Goal: Find specific page/section

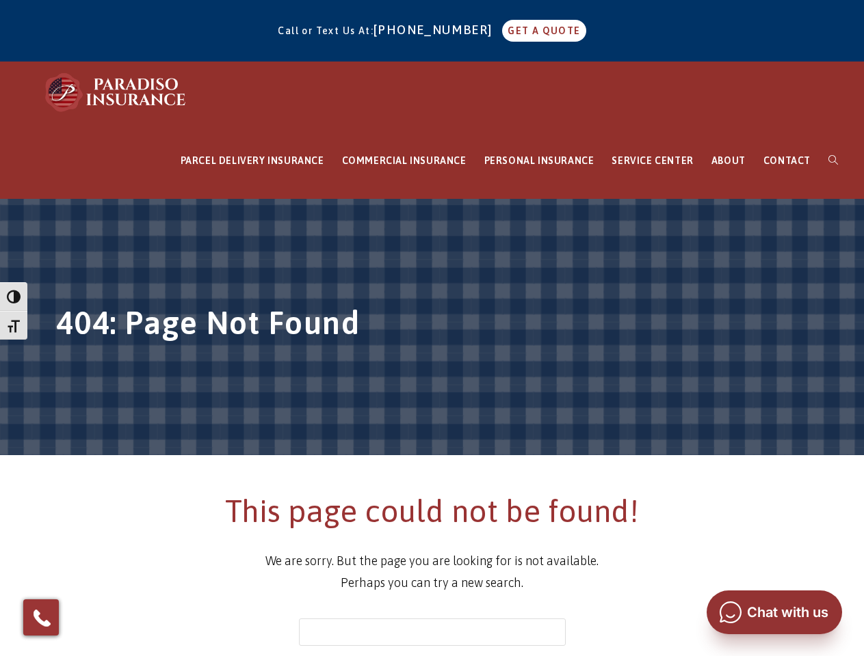
click at [431, 328] on h1 "404: Page Not Found" at bounding box center [432, 327] width 752 height 51
click at [14, 297] on span "button" at bounding box center [14, 297] width 14 height 14
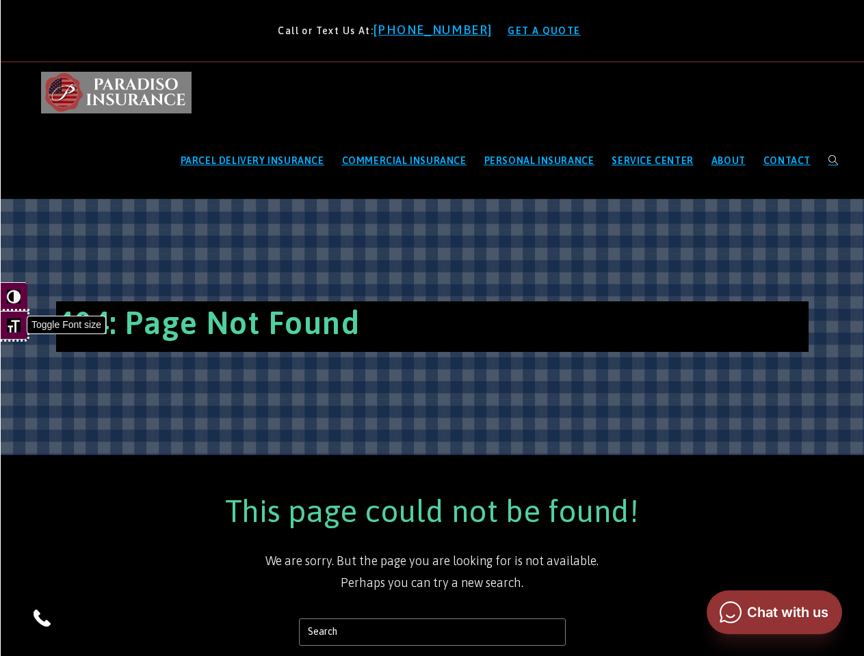
click at [14, 325] on span "button" at bounding box center [14, 326] width 14 height 14
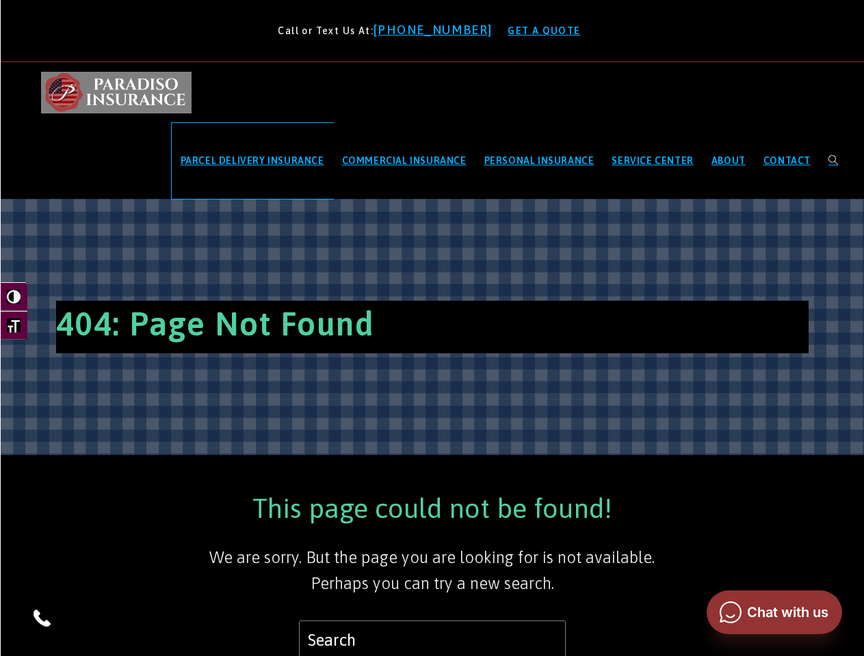
click at [252, 161] on span "PARCEL DELIVERY INSURANCE" at bounding box center [253, 160] width 144 height 11
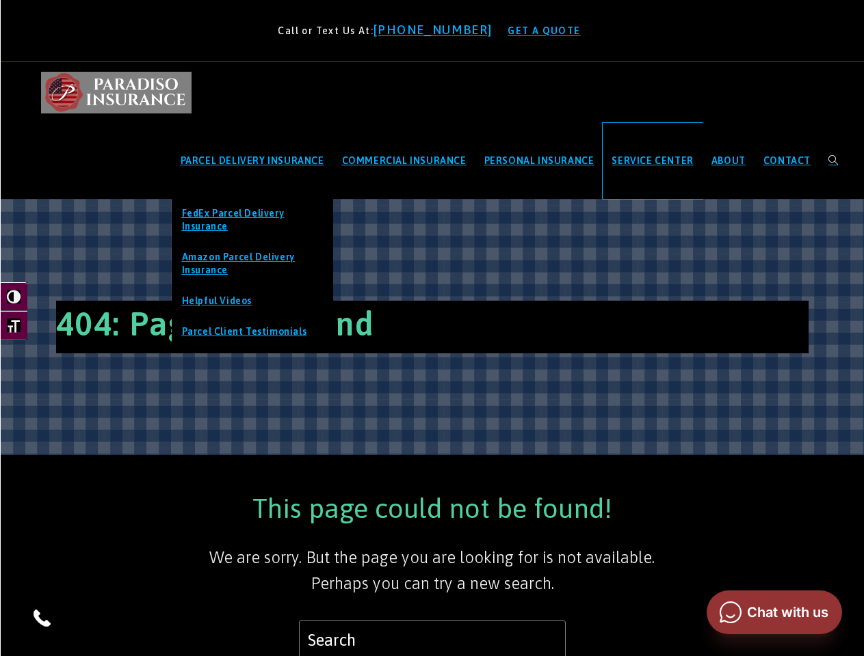
click at [652, 161] on span "SERVICE CENTER" at bounding box center [651, 160] width 81 height 11
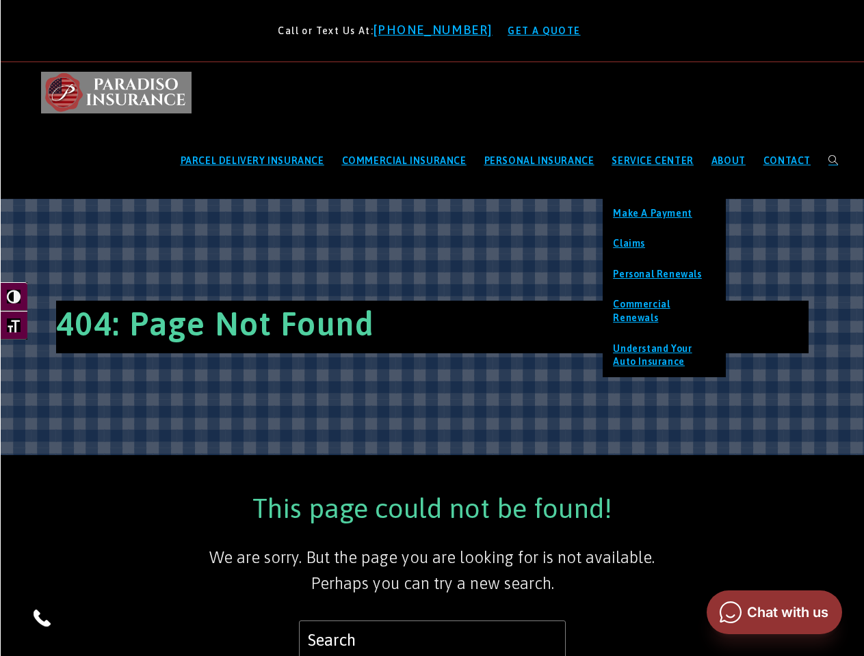
click at [41, 617] on img at bounding box center [42, 618] width 22 height 22
